Goal: Task Accomplishment & Management: Understand process/instructions

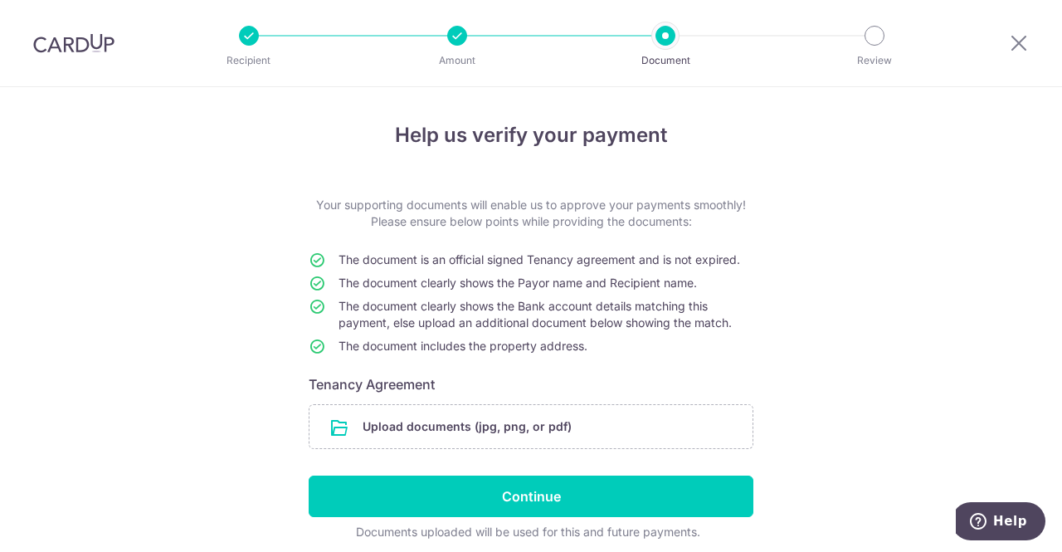
scroll to position [65, 0]
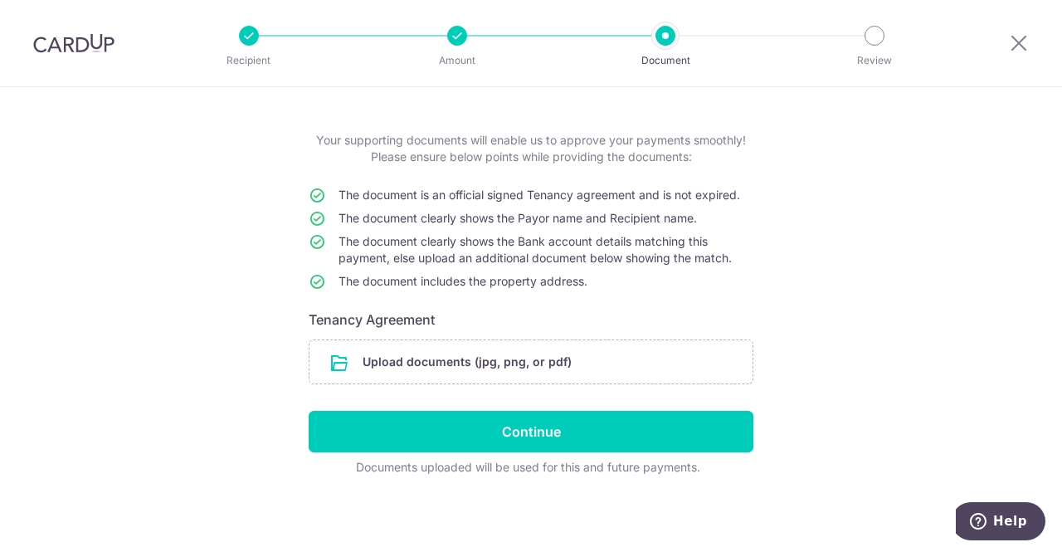
click at [211, 147] on div "Help us verify your payment Your supporting documents will enable us to approve…" at bounding box center [531, 287] width 1062 height 531
click at [61, 32] on div at bounding box center [74, 43] width 148 height 86
click at [67, 46] on img at bounding box center [73, 43] width 81 height 20
